Goal: Task Accomplishment & Management: Manage account settings

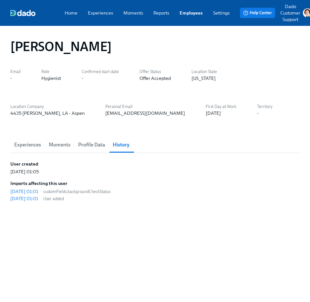
click at [185, 13] on link "Employees" at bounding box center [191, 13] width 23 height 6
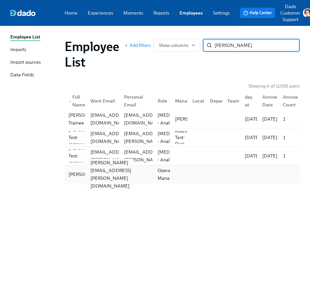
click at [96, 172] on div "[PERSON_NAME][EMAIL_ADDRESS][PERSON_NAME][DOMAIN_NAME]" at bounding box center [111, 174] width 46 height 31
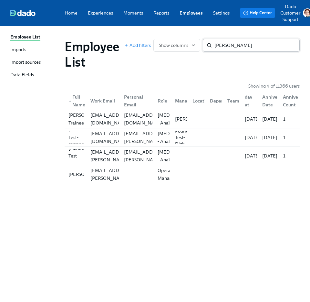
click at [241, 49] on input "Fiona" at bounding box center [257, 45] width 85 height 13
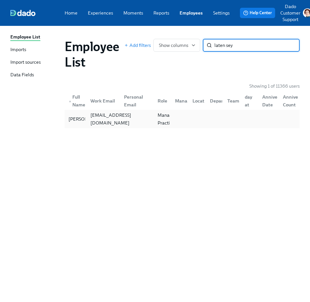
click at [104, 116] on div "[EMAIL_ADDRESS][DOMAIN_NAME]" at bounding box center [111, 119] width 46 height 16
click at [266, 41] on input "laten sey" at bounding box center [257, 45] width 85 height 13
type input "k"
click at [77, 123] on div "Jill Allen" at bounding box center [87, 119] width 43 height 8
click at [226, 51] on input "jill allen" at bounding box center [257, 45] width 85 height 13
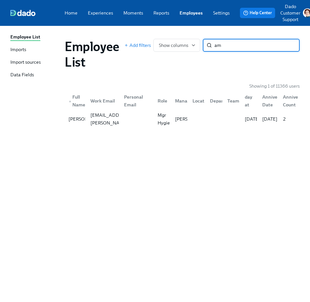
type input "ama"
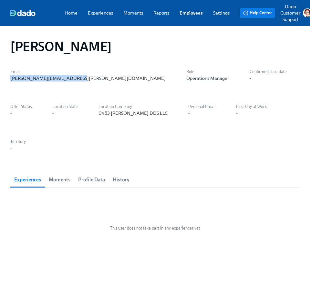
drag, startPoint x: 79, startPoint y: 84, endPoint x: 9, endPoint y: 78, distance: 70.1
click at [9, 78] on div "Fiona Tully Email fiona.tully@aspendental.com Role Operations Manager Confirmed…" at bounding box center [155, 164] width 310 height 276
copy div "fiona.tully@aspendental.com"
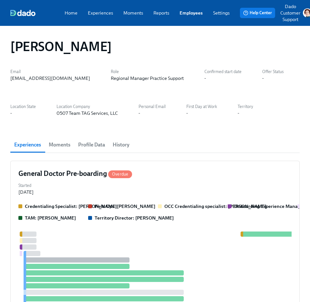
scroll to position [0, 396]
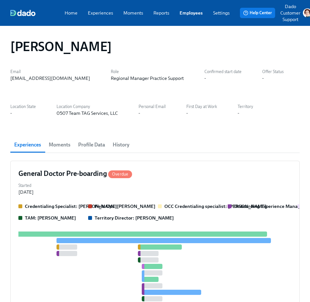
drag, startPoint x: 88, startPoint y: 83, endPoint x: 10, endPoint y: 77, distance: 78.1
copy div "laten.seymour@aspendental.com"
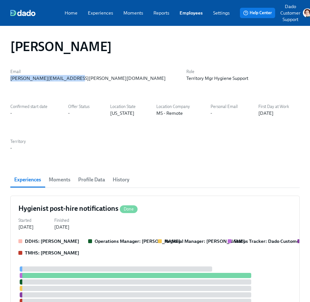
drag, startPoint x: 76, startPoint y: 78, endPoint x: 9, endPoint y: 80, distance: 67.0
copy div "jill.allen@aspendental.com"
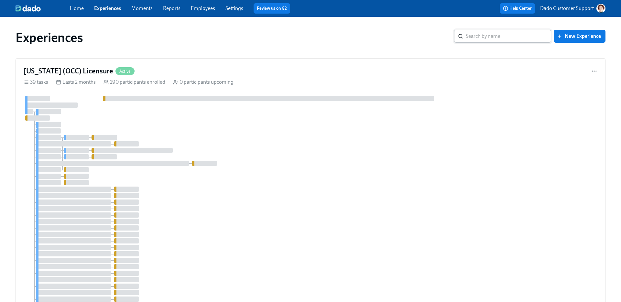
click at [523, 36] on input "search" at bounding box center [507, 36] width 85 height 13
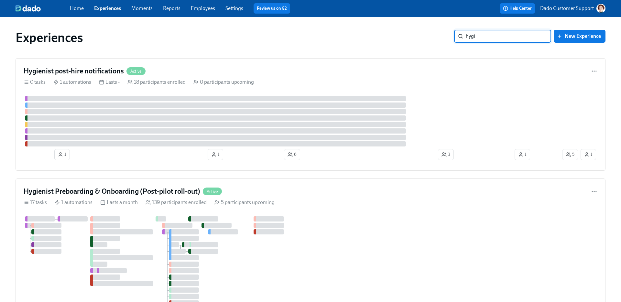
type input "hygi"
click at [202, 7] on link "Employees" at bounding box center [203, 8] width 24 height 6
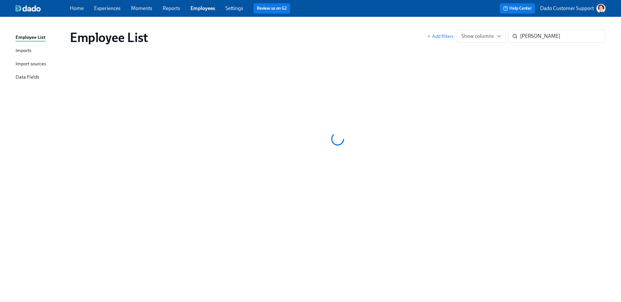
click at [103, 8] on link "Experiences" at bounding box center [107, 8] width 27 height 6
drag, startPoint x: 529, startPoint y: 37, endPoint x: 620, endPoint y: 60, distance: 94.2
click at [620, 49] on div "Employee List Imports Import sources Data Fields Employee List Add filters Show…" at bounding box center [310, 159] width 621 height 285
type input "Adia"
click at [556, 8] on p "Dado Customer Support" at bounding box center [567, 8] width 54 height 7
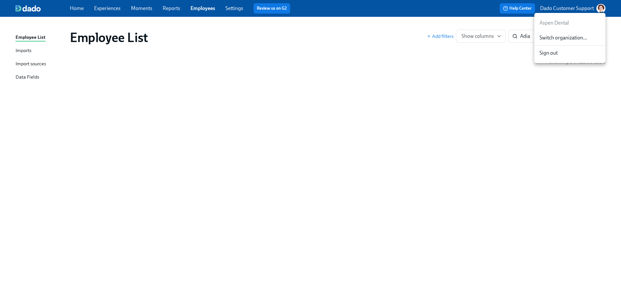
click at [538, 8] on div at bounding box center [310, 151] width 621 height 302
click at [438, 36] on span "Add filters" at bounding box center [440, 36] width 27 height 6
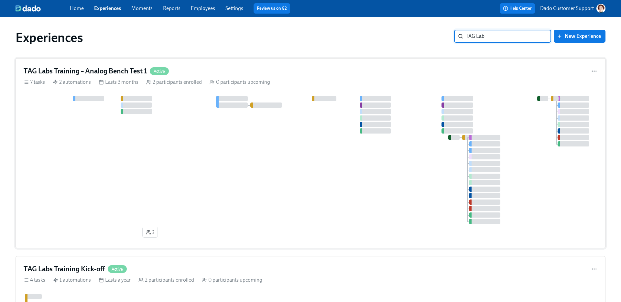
type input "TAG Lab"
click at [167, 178] on div at bounding box center [310, 160] width 573 height 128
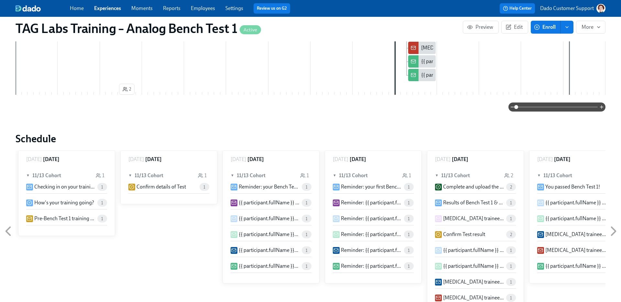
scroll to position [517, 0]
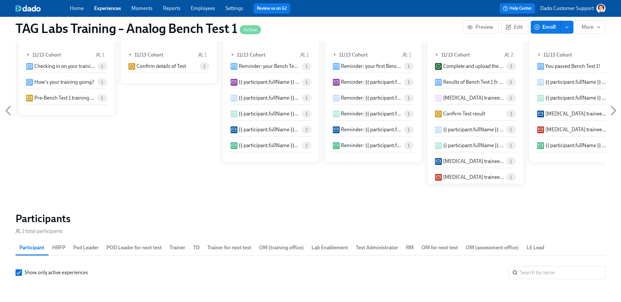
drag, startPoint x: 122, startPoint y: 191, endPoint x: 158, endPoint y: 3, distance: 192.2
click at [158, 143] on div "Thursday September 18 ▼ 11/13 Cohort 1 Don't miss these helpful Virtual Trainin…" at bounding box center [311, 111] width 590 height 162
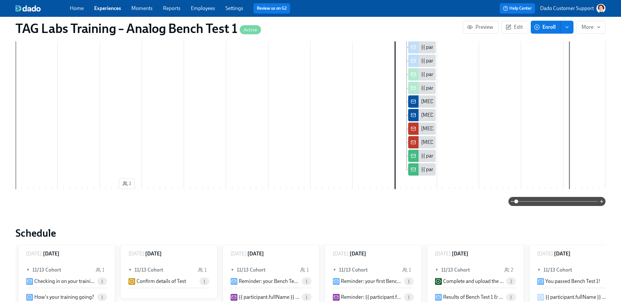
scroll to position [0, 0]
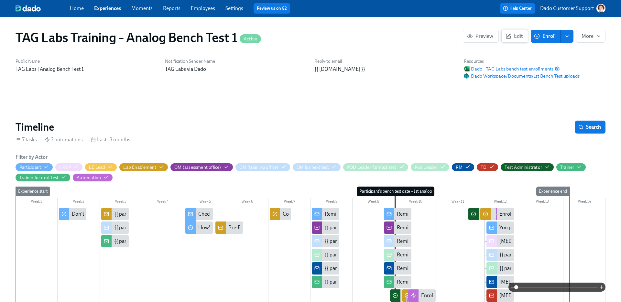
click at [517, 32] on button "Edit" at bounding box center [514, 36] width 27 height 13
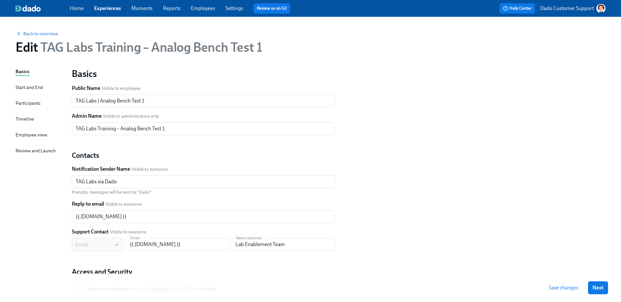
click at [30, 118] on div "Timeline" at bounding box center [25, 118] width 18 height 7
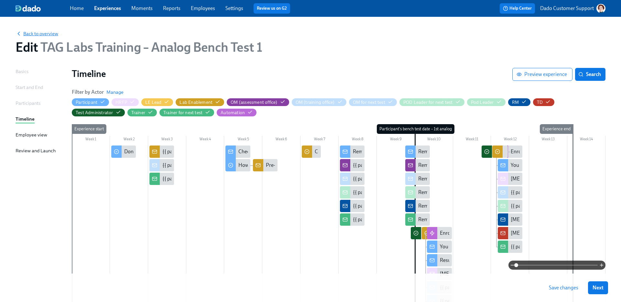
click at [30, 35] on span "Back to overview" at bounding box center [37, 33] width 43 height 6
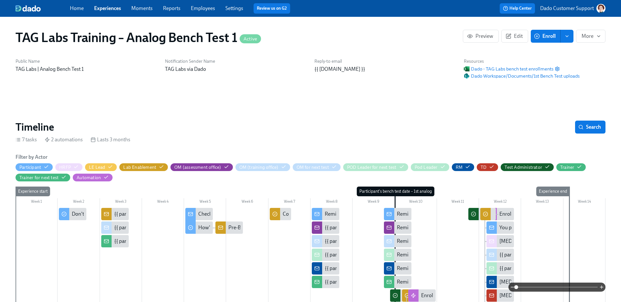
scroll to position [0, 202]
click at [198, 10] on link "Employees" at bounding box center [203, 8] width 24 height 6
click at [99, 10] on link "Experiences" at bounding box center [107, 8] width 27 height 6
click at [104, 5] on span "Experiences" at bounding box center [107, 8] width 27 height 7
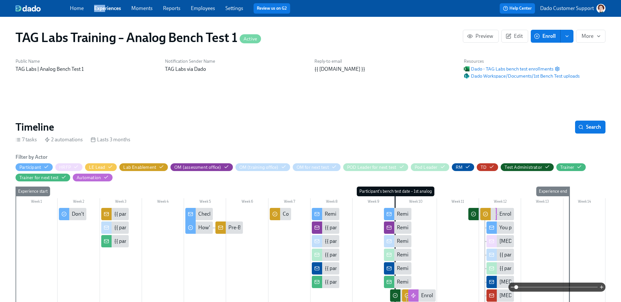
click at [101, 10] on link "Experiences" at bounding box center [107, 8] width 27 height 6
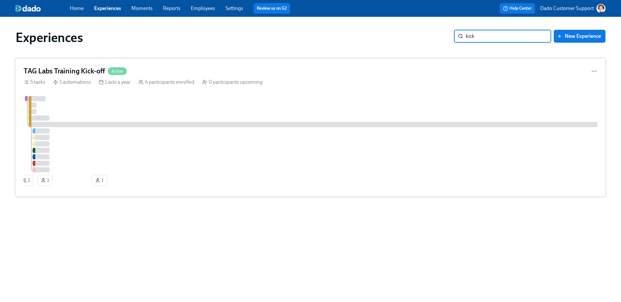
type input "kick"
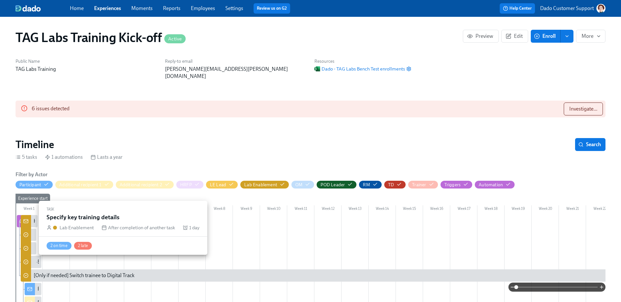
click at [26, 232] on icon at bounding box center [25, 234] width 5 height 5
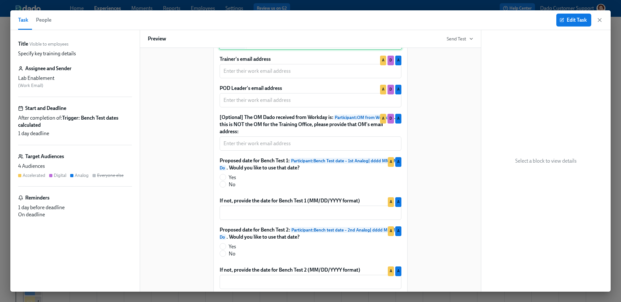
scroll to position [261, 0]
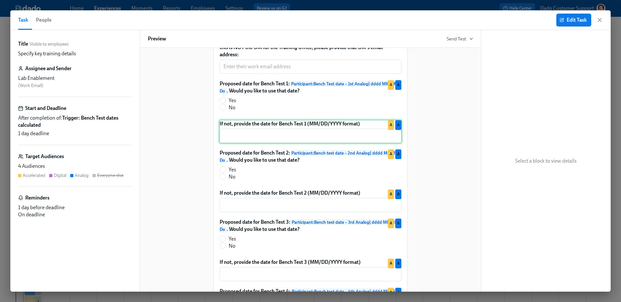
click at [258, 144] on div "If not, provide the date for Bench Test 1 (MM/DD/YYYY format) ​ A A" at bounding box center [310, 132] width 183 height 24
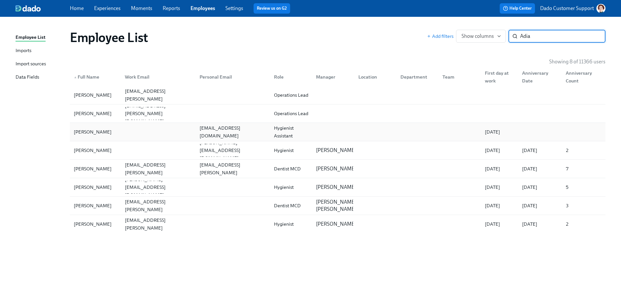
click at [93, 132] on div "[PERSON_NAME]" at bounding box center [92, 132] width 43 height 8
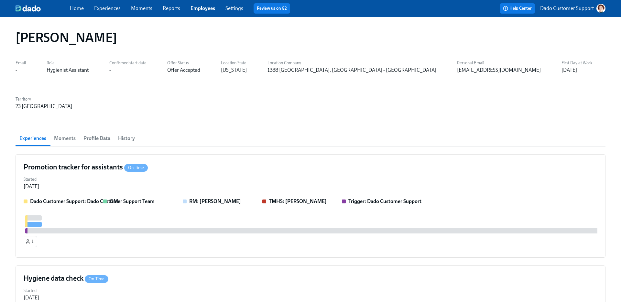
click at [93, 162] on h4 "Promotion tracker for assistants On Time" at bounding box center [86, 167] width 124 height 10
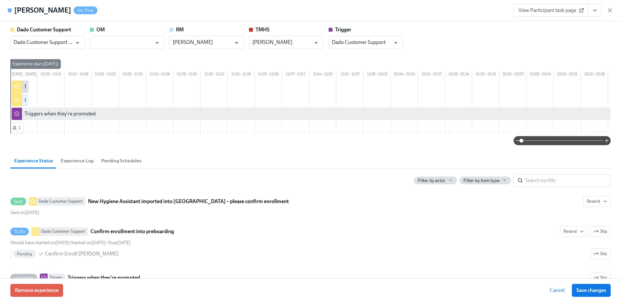
click at [593, 12] on icon "View task page" at bounding box center [594, 10] width 6 height 6
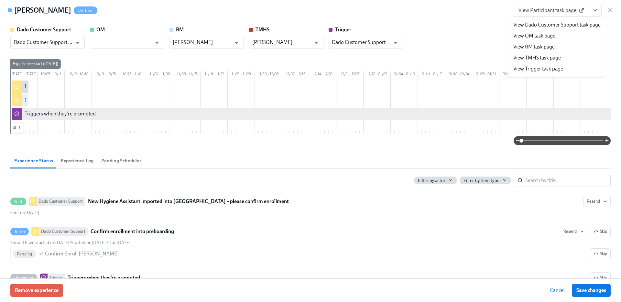
click at [556, 22] on link "View Dado Customer Support task page" at bounding box center [556, 24] width 87 height 7
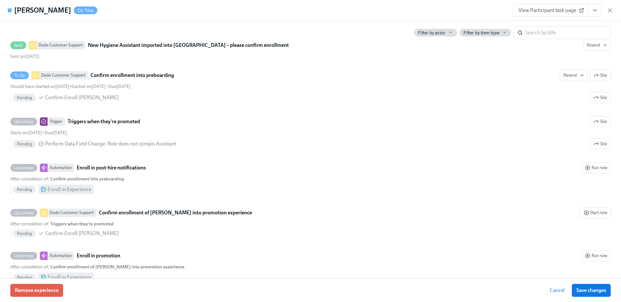
scroll to position [184, 0]
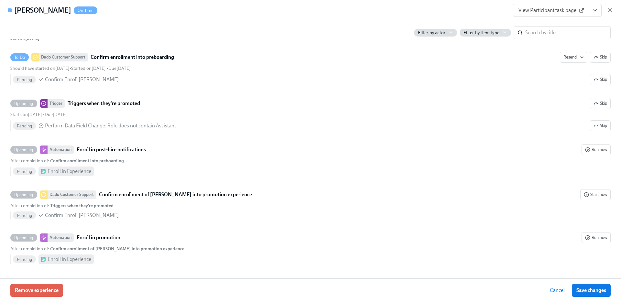
click at [612, 12] on icon "button" at bounding box center [609, 10] width 6 height 6
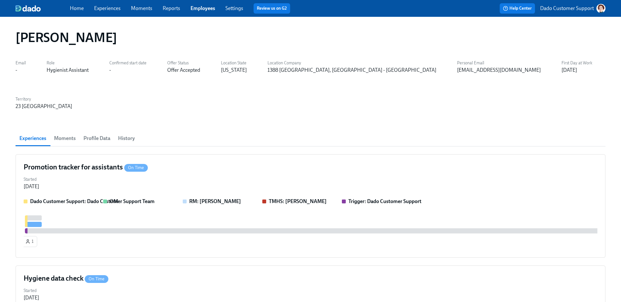
click at [103, 12] on div "Home Experiences Moments Reports Employees Settings Review us on G2" at bounding box center [204, 8] width 268 height 10
click at [102, 9] on link "Experiences" at bounding box center [107, 8] width 27 height 6
click at [179, 198] on div "Dado Customer Support: Dado Customer Support Team OM RM: Stacia Devine TMHS: Ja…" at bounding box center [310, 224] width 573 height 52
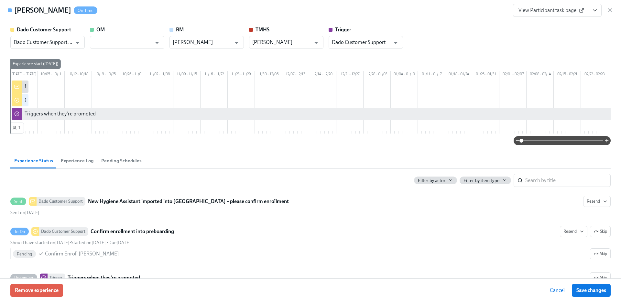
click at [595, 11] on icon "View task page" at bounding box center [594, 10] width 6 height 6
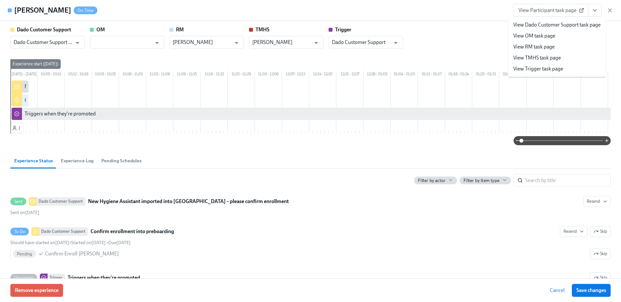
click at [575, 24] on link "View Dado Customer Support task page" at bounding box center [556, 24] width 87 height 7
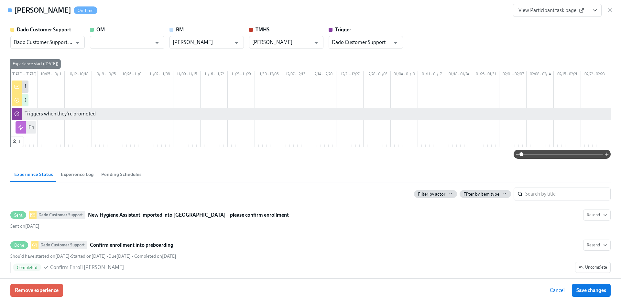
click at [615, 14] on div "Adia Corbin On Time View Participant task page" at bounding box center [310, 10] width 621 height 21
click at [612, 11] on icon "button" at bounding box center [609, 10] width 6 height 6
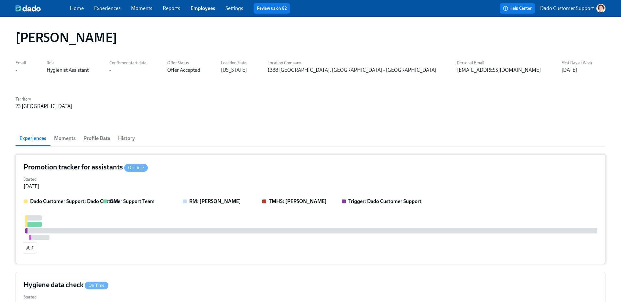
scroll to position [77, 0]
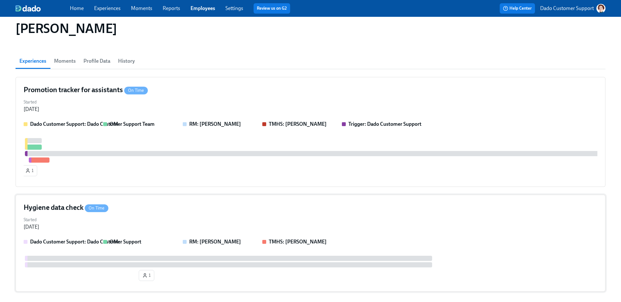
click at [140, 215] on div "Started Sep 29, 2025" at bounding box center [310, 223] width 573 height 16
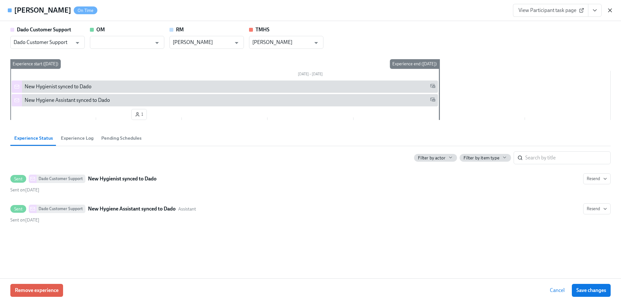
click at [609, 11] on icon "button" at bounding box center [609, 10] width 3 height 3
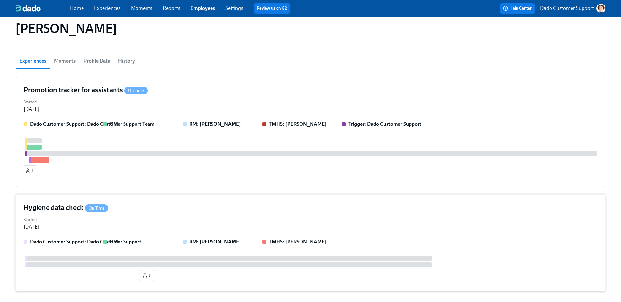
scroll to position [0, 0]
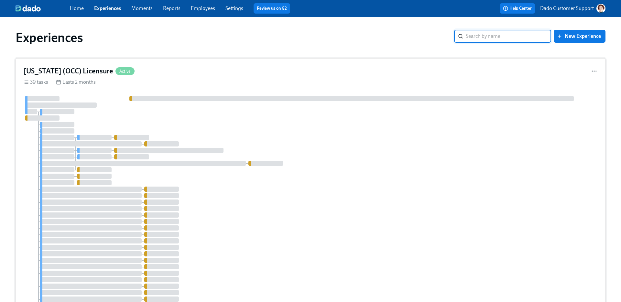
type input "a"
type input "promo"
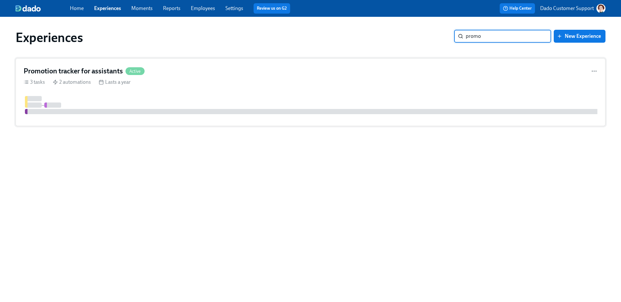
click at [101, 85] on div "Lasts a year" at bounding box center [115, 82] width 32 height 7
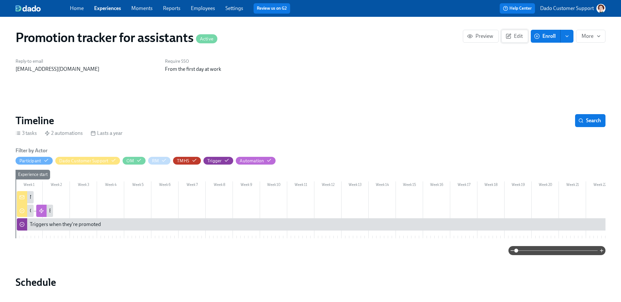
click at [512, 36] on span "Edit" at bounding box center [514, 36] width 16 height 6
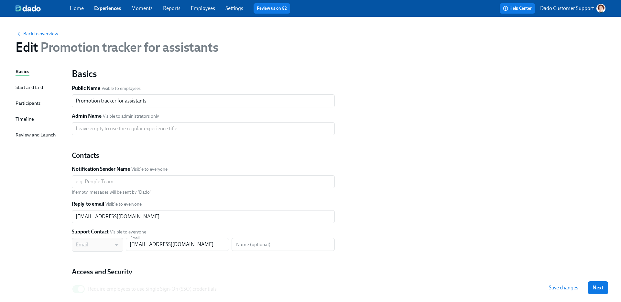
click at [27, 121] on div "Timeline" at bounding box center [25, 118] width 18 height 7
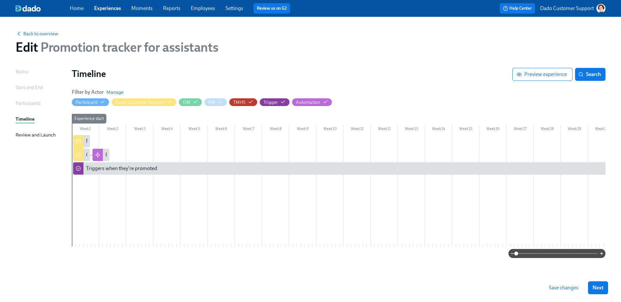
click at [23, 69] on div "Basics" at bounding box center [22, 71] width 13 height 7
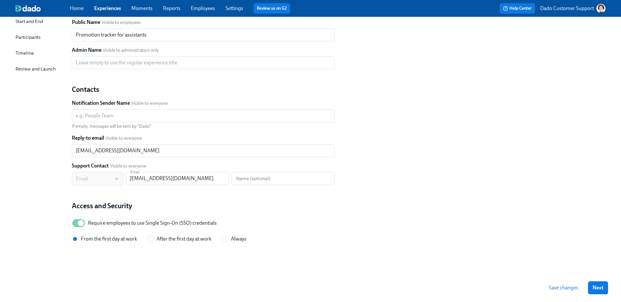
click at [95, 221] on div "Require employees to use Single Sign-On (SSO) credentials" at bounding box center [152, 222] width 129 height 7
click at [95, 221] on input "Require employees to use Single Sign-On (SSO) credentials" at bounding box center [80, 223] width 43 height 14
checkbox input "false"
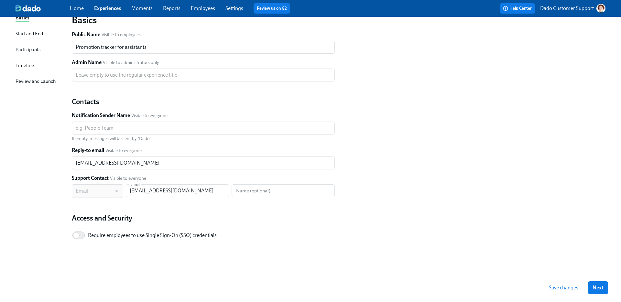
scroll to position [54, 0]
click at [565, 285] on span "Save changes" at bounding box center [562, 287] width 29 height 6
